Goal: Transaction & Acquisition: Subscribe to service/newsletter

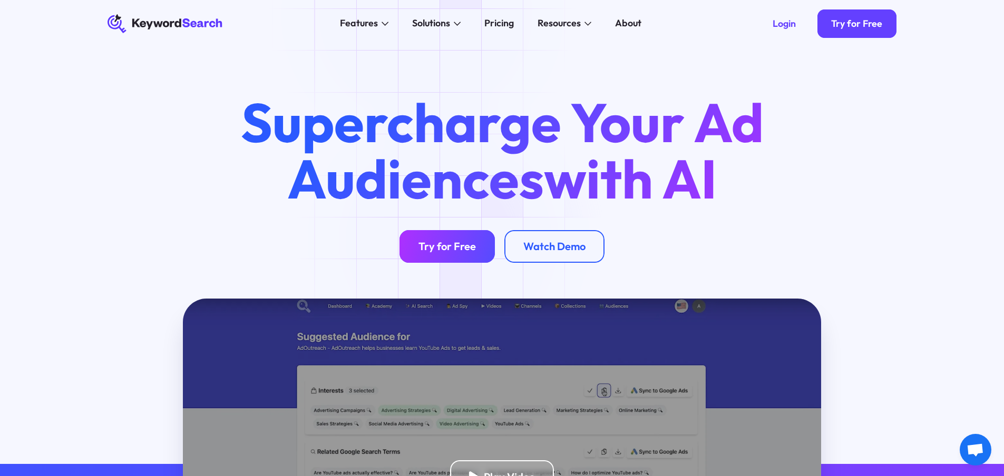
click at [452, 244] on div "Try for Free" at bounding box center [446, 246] width 57 height 13
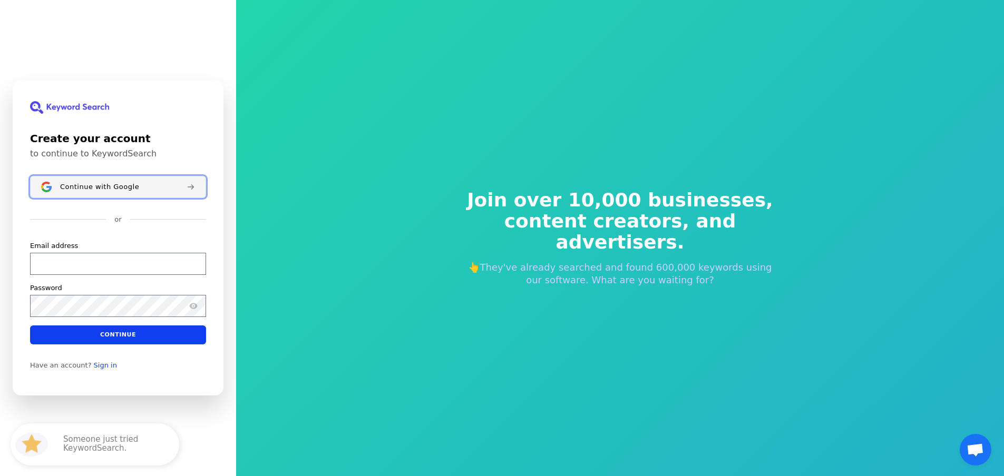
click at [109, 186] on button "Continue with Google" at bounding box center [118, 187] width 176 height 22
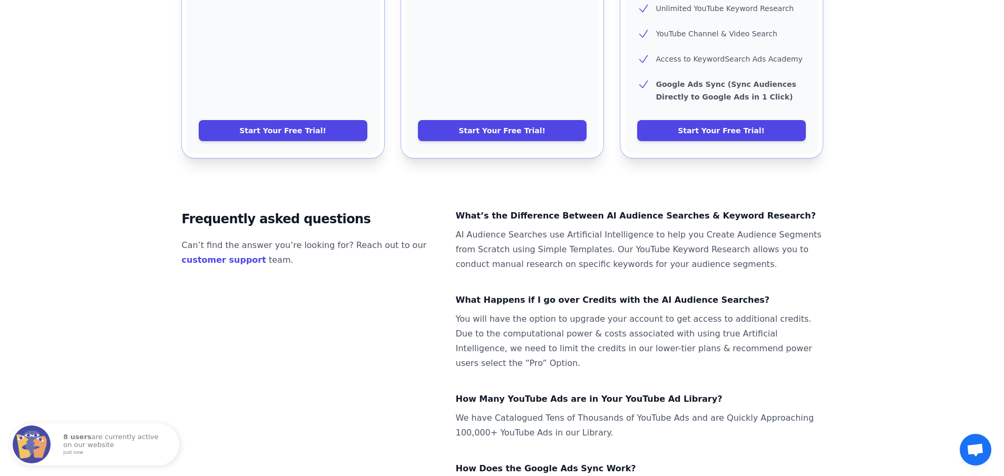
scroll to position [52, 0]
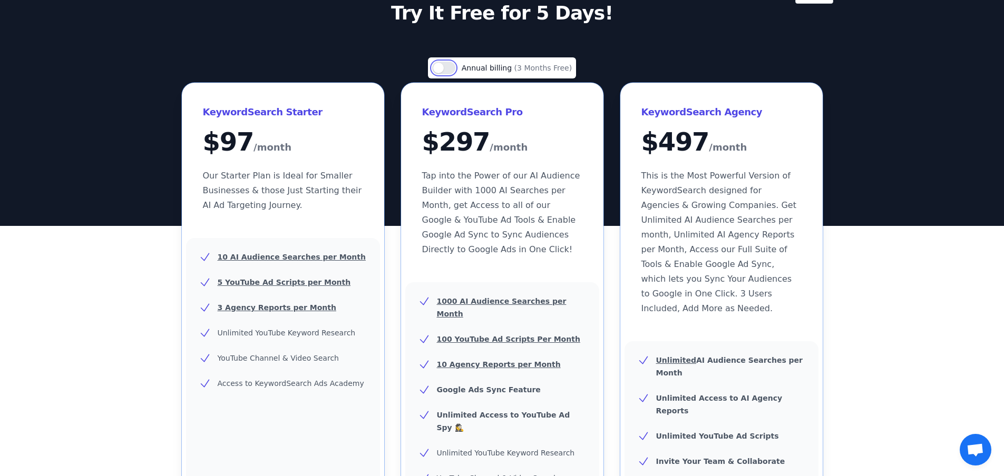
click at [449, 67] on button "Use setting" at bounding box center [443, 68] width 23 height 13
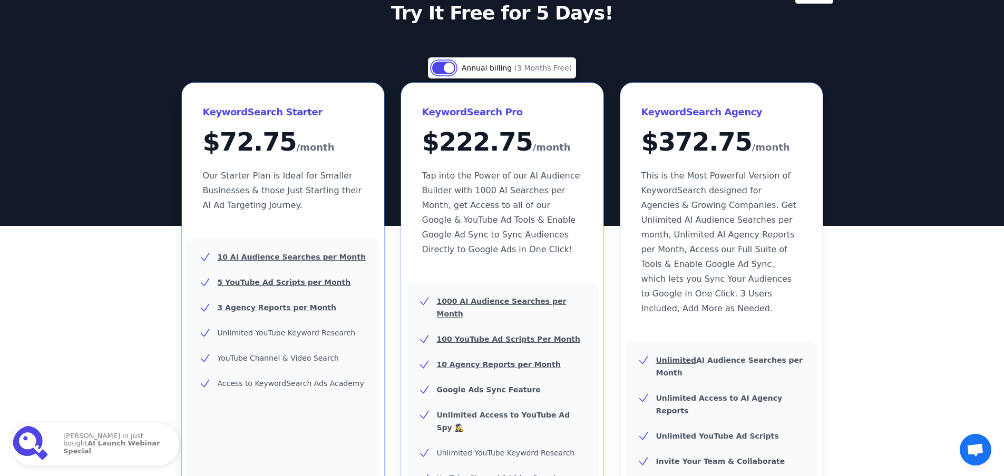
click at [442, 66] on button "Use setting" at bounding box center [443, 68] width 23 height 13
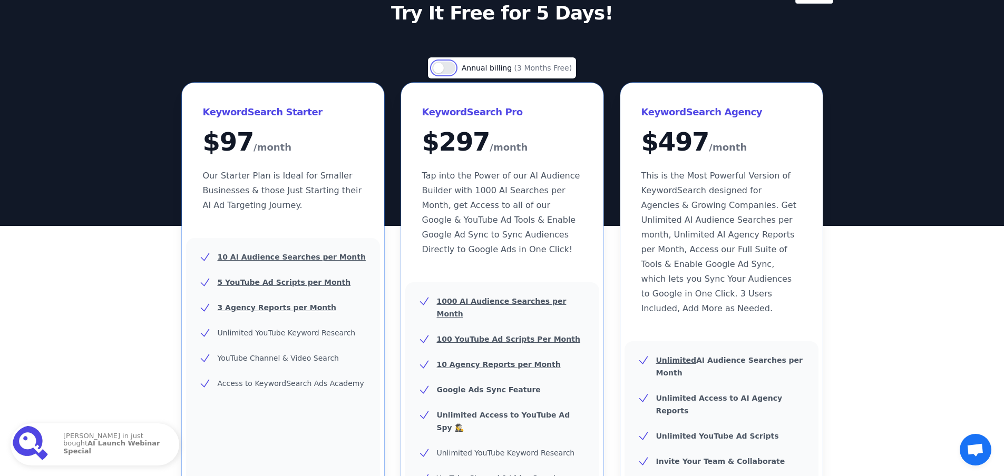
click at [452, 63] on button "Use setting" at bounding box center [443, 68] width 23 height 13
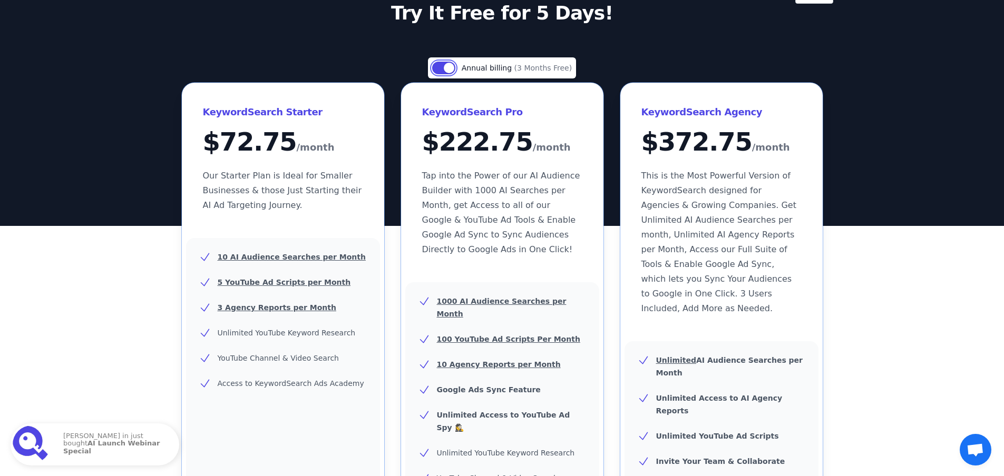
click at [447, 64] on button "Use setting" at bounding box center [443, 68] width 23 height 13
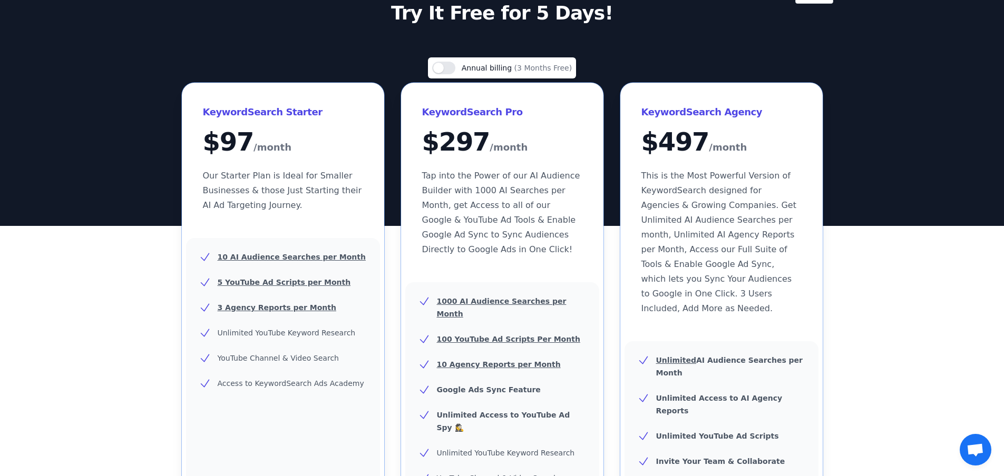
click at [439, 12] on p "Try It Free for 5 Days!" at bounding box center [502, 13] width 472 height 21
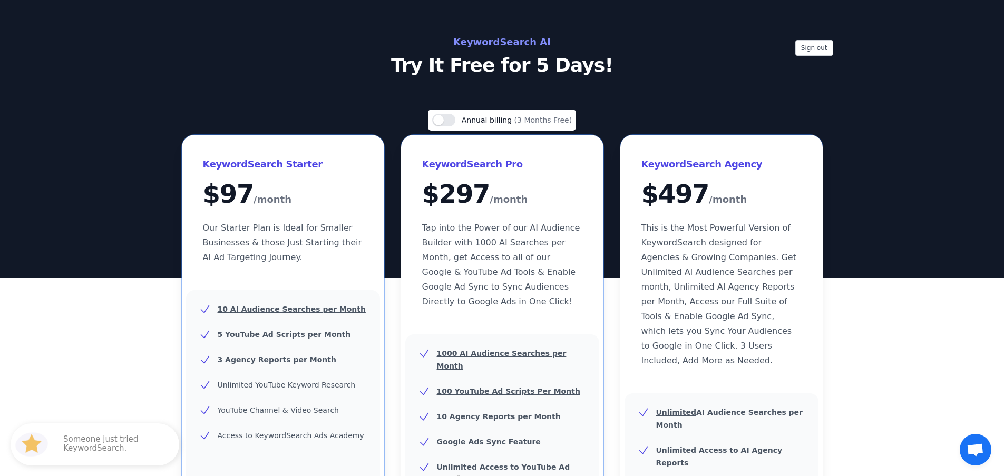
click at [509, 44] on h2 "KeywordSearch AI" at bounding box center [502, 42] width 472 height 17
click at [473, 45] on h2 "KeywordSearch AI" at bounding box center [502, 42] width 472 height 17
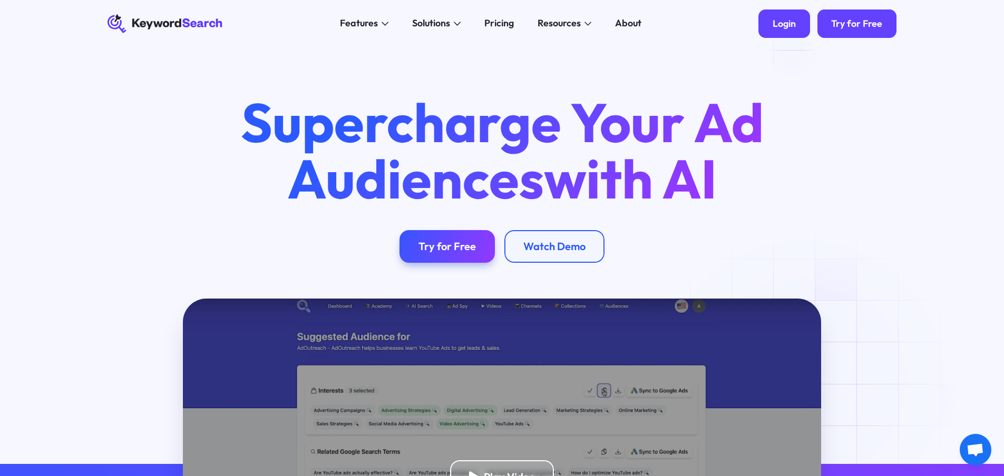
click at [796, 23] on div "Login" at bounding box center [784, 24] width 23 height 12
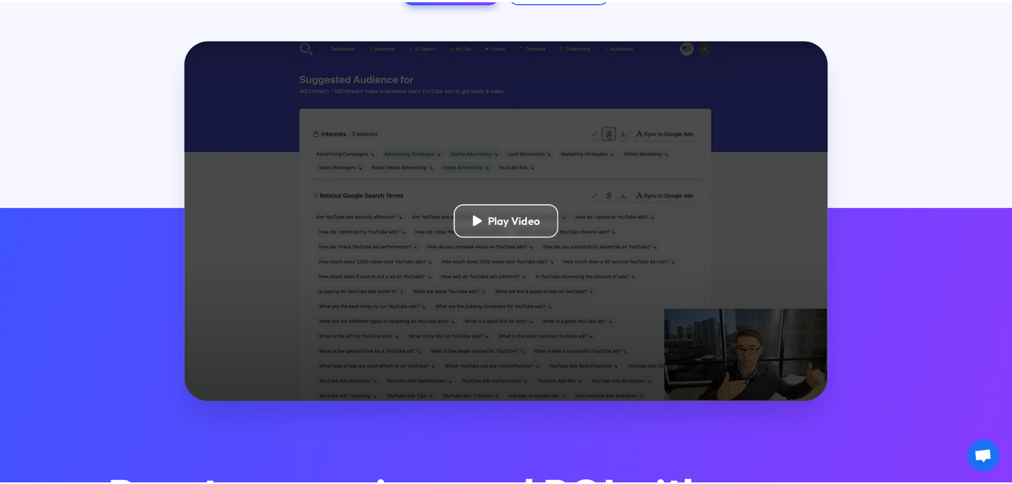
scroll to position [264, 0]
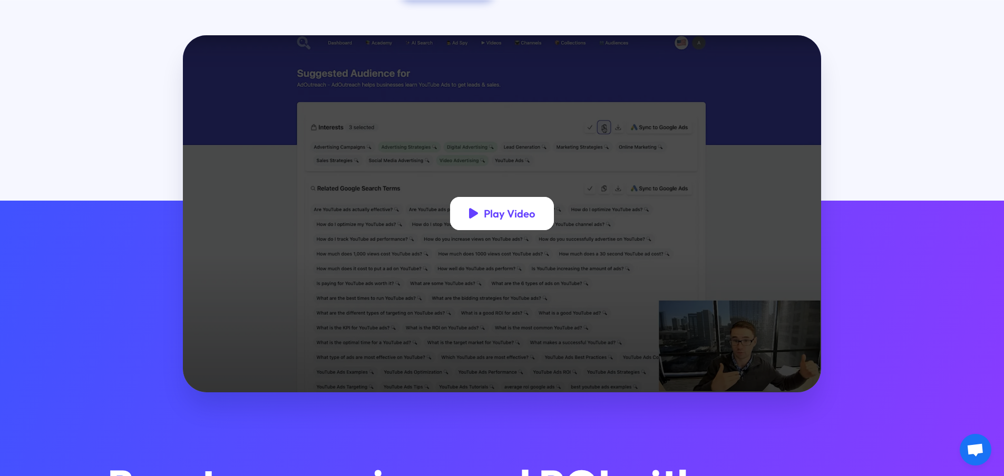
click at [494, 230] on div "Play Video" at bounding box center [502, 213] width 104 height 33
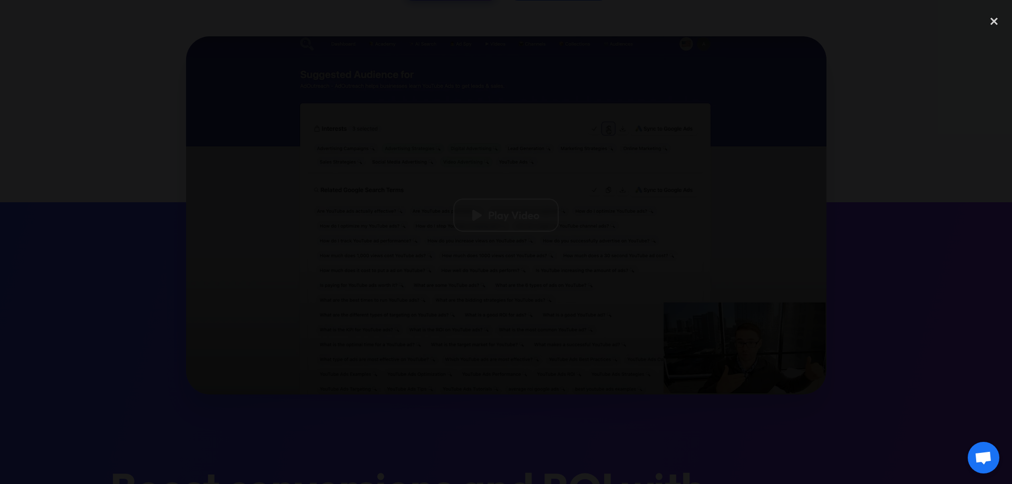
click at [113, 261] on div at bounding box center [506, 241] width 1012 height 465
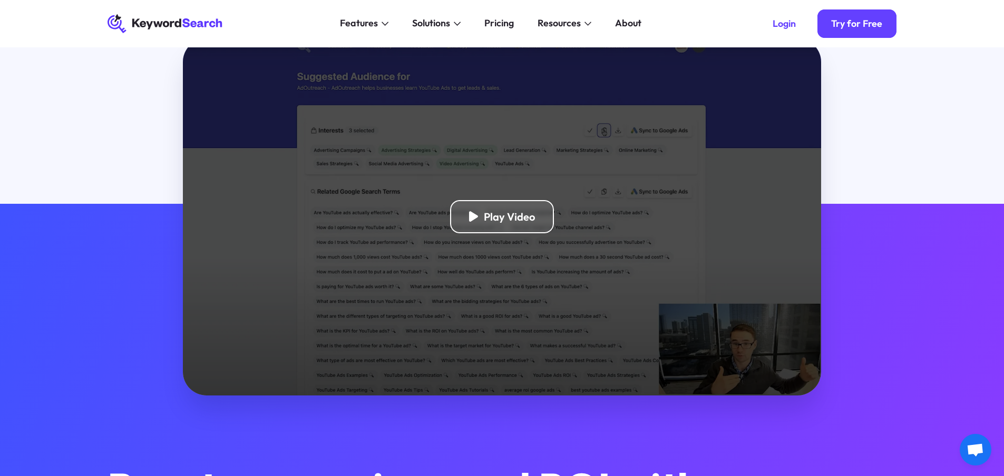
scroll to position [0, 0]
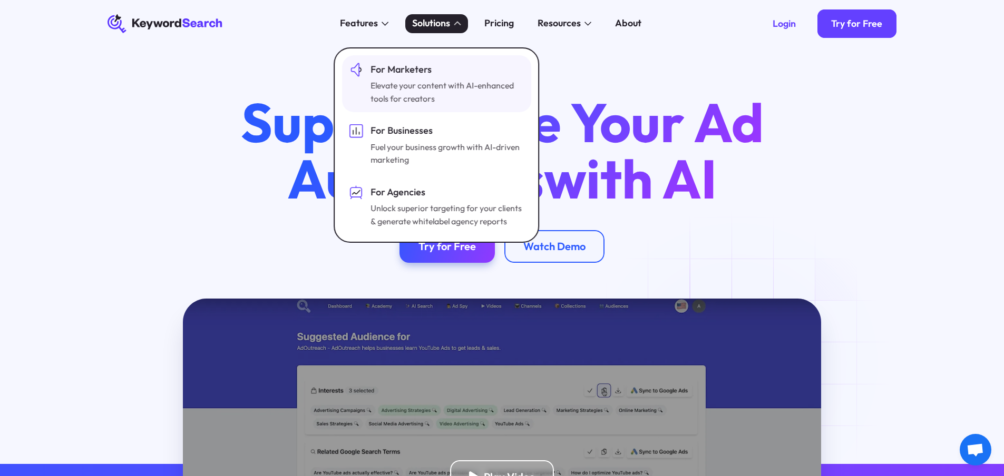
click at [442, 84] on div "Elevate your content with AI-enhanced tools for creators" at bounding box center [446, 92] width 151 height 26
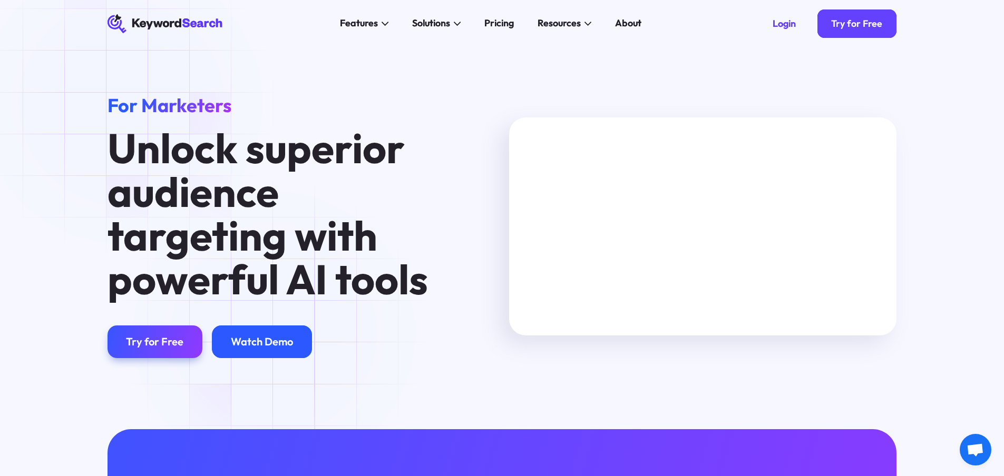
click at [276, 338] on div "Watch Demo" at bounding box center [262, 341] width 62 height 13
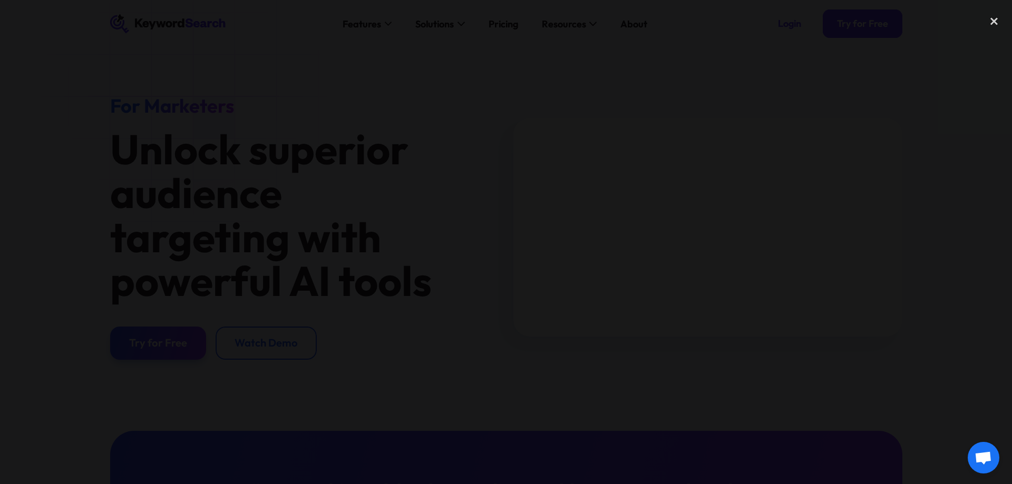
click at [896, 374] on div at bounding box center [506, 241] width 1012 height 465
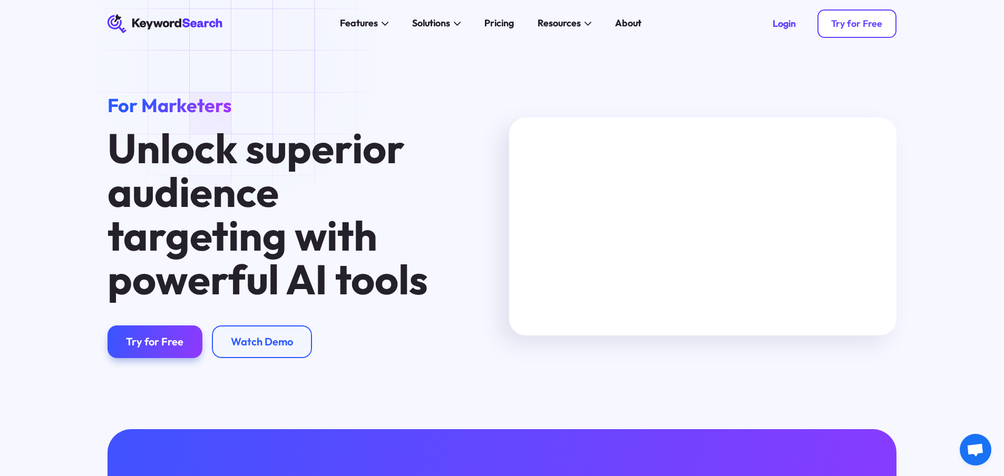
click at [835, 35] on link "Try for Free" at bounding box center [857, 23] width 80 height 28
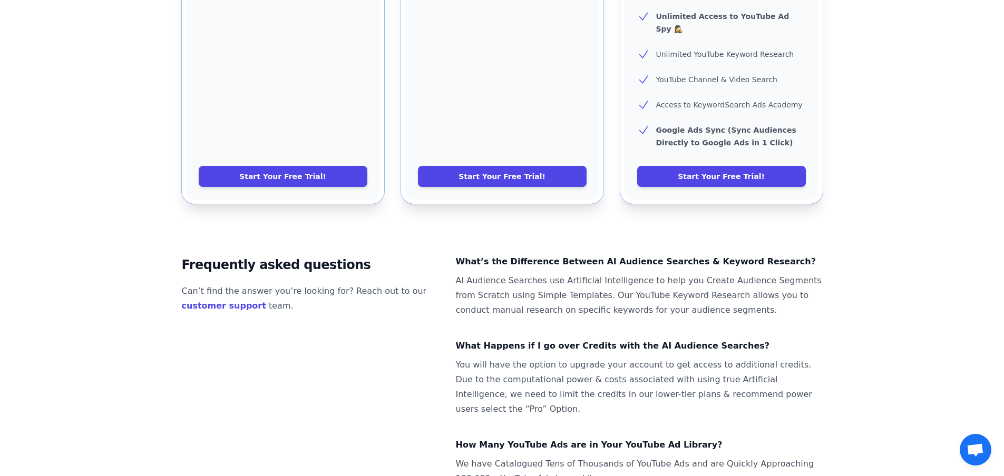
scroll to position [632, 0]
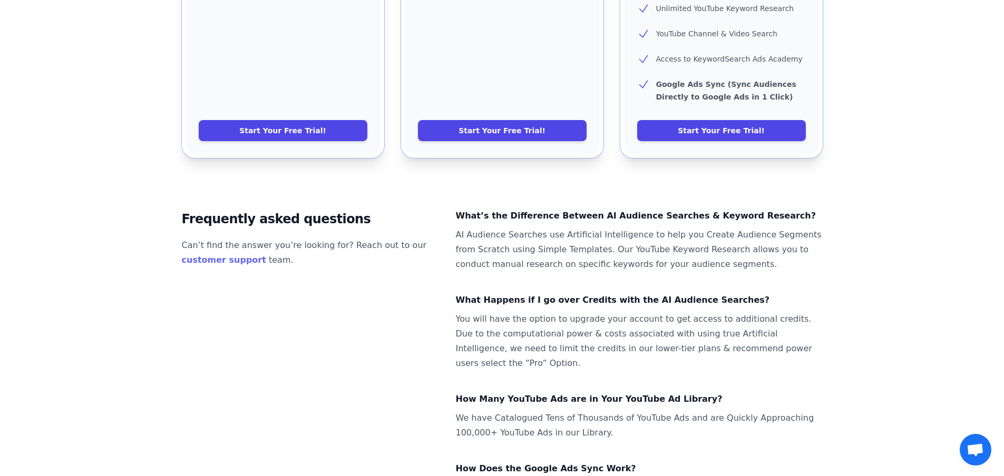
click at [239, 255] on link "customer support" at bounding box center [224, 260] width 84 height 10
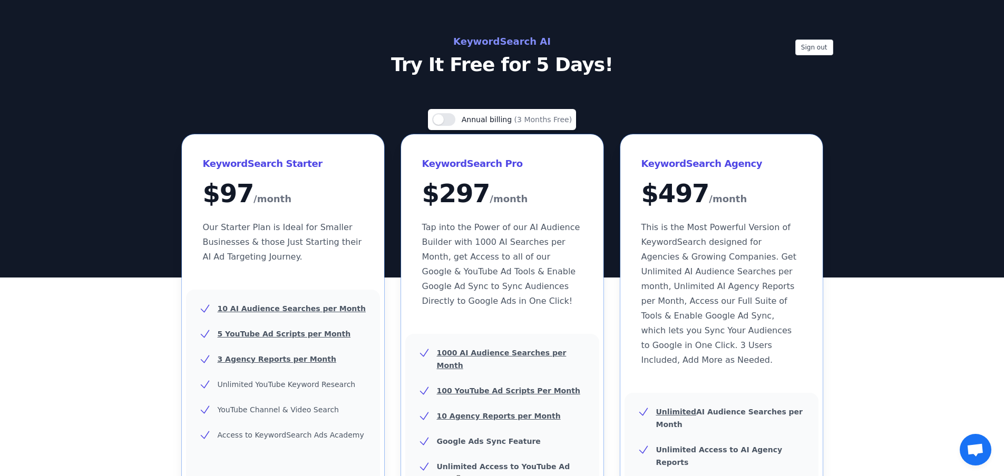
scroll to position [0, 0]
